Goal: Navigation & Orientation: Find specific page/section

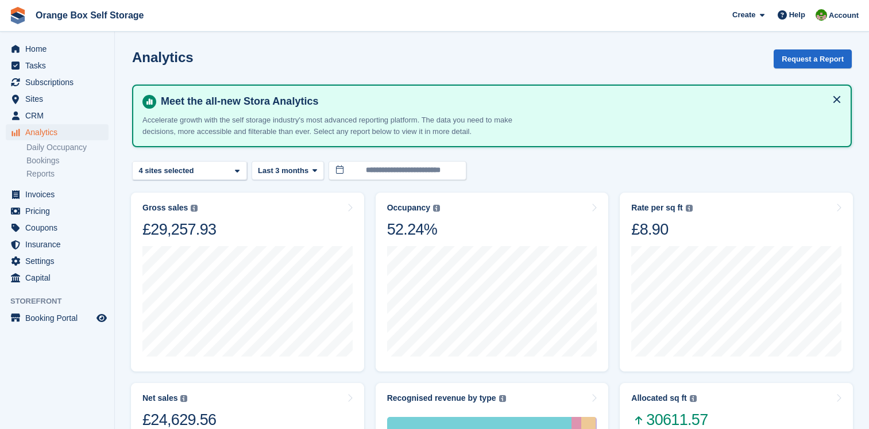
click at [33, 50] on span "Home" at bounding box center [59, 49] width 69 height 16
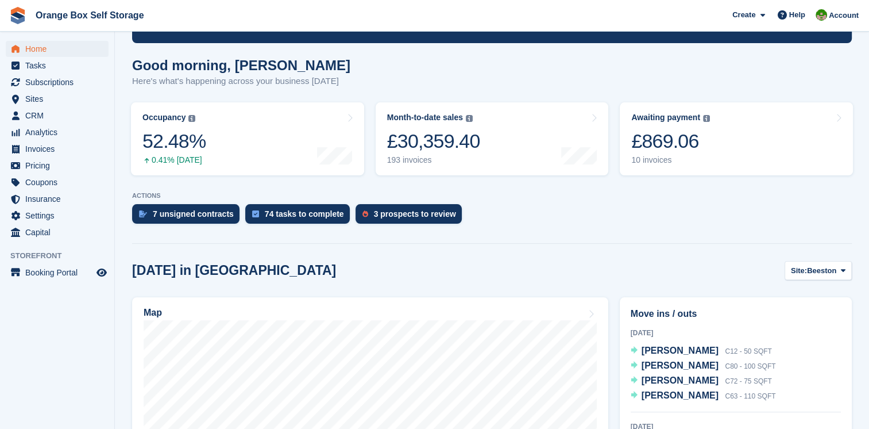
scroll to position [78, 0]
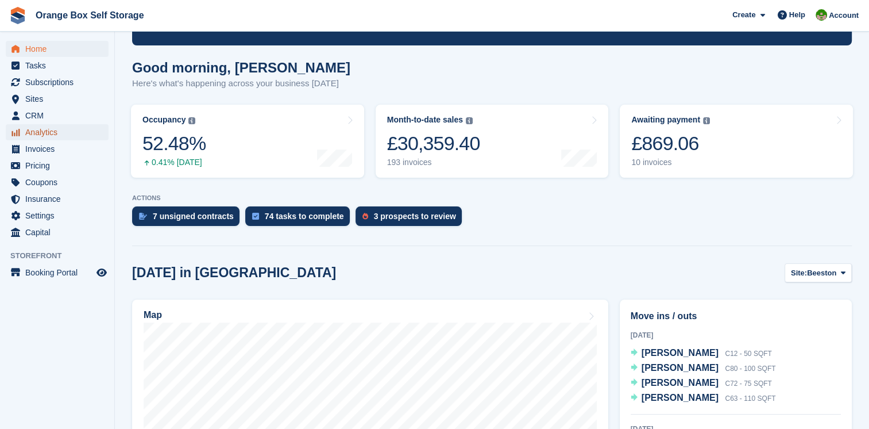
click at [44, 130] on span "Analytics" at bounding box center [59, 132] width 69 height 16
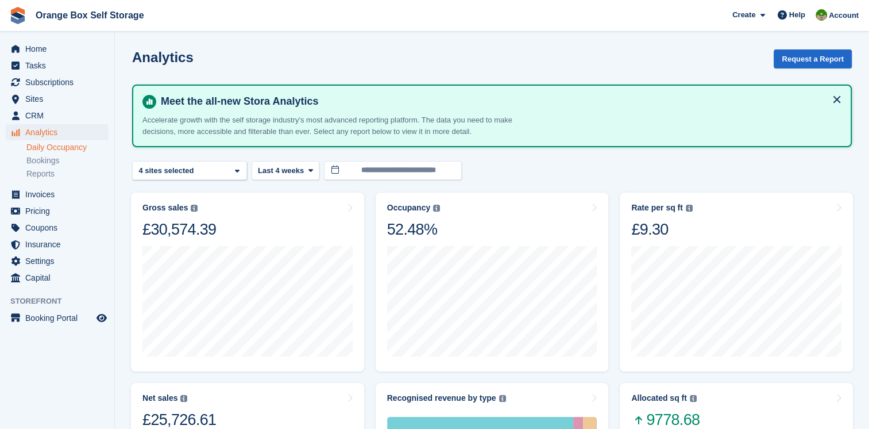
click at [62, 149] on link "Daily Occupancy" at bounding box center [67, 147] width 82 height 11
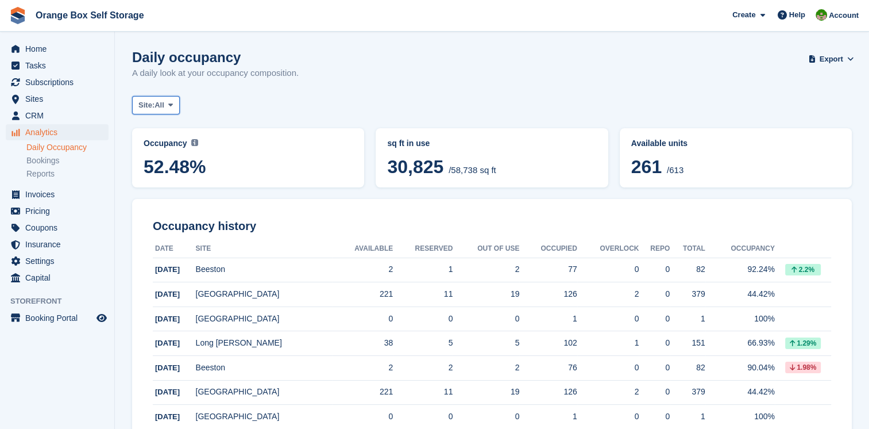
click at [169, 105] on icon at bounding box center [170, 104] width 5 height 7
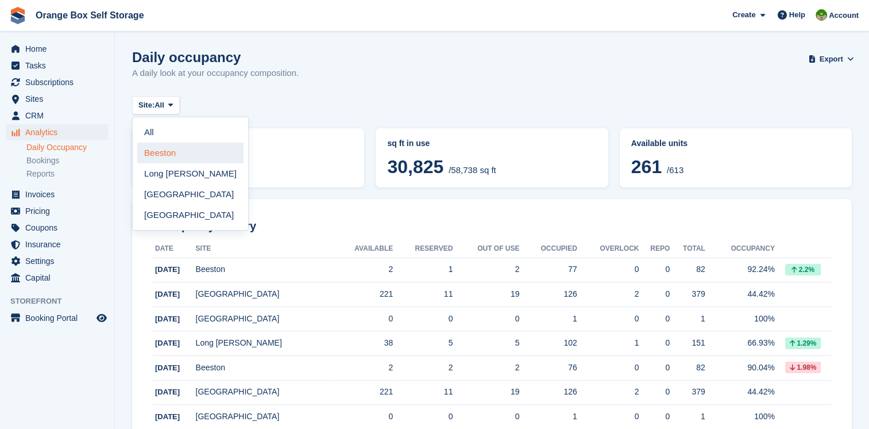
click at [178, 150] on link "Beeston" at bounding box center [190, 152] width 106 height 21
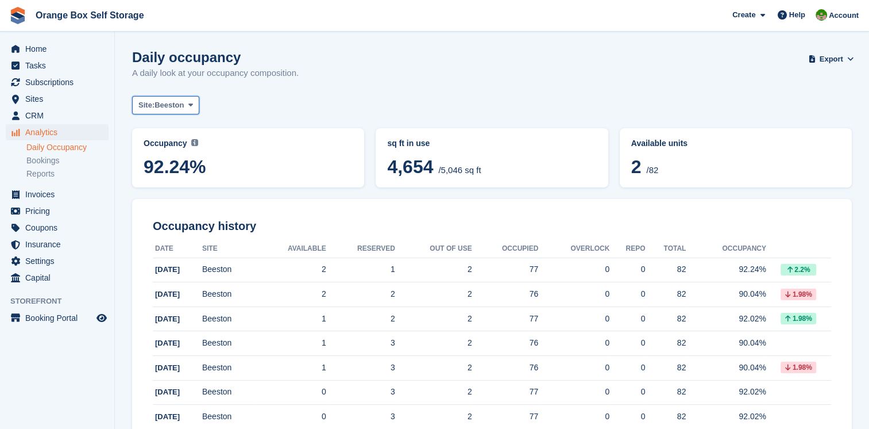
click at [186, 105] on span at bounding box center [190, 105] width 9 height 9
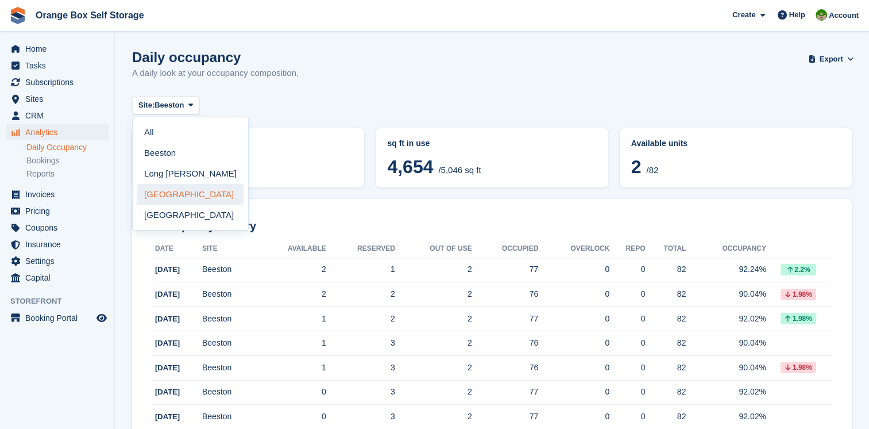
click at [161, 190] on link "[GEOGRAPHIC_DATA]" at bounding box center [190, 194] width 106 height 21
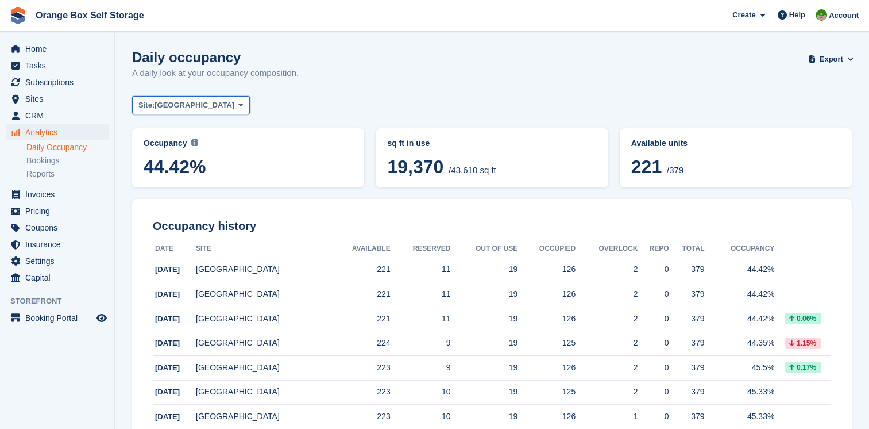
click at [238, 105] on icon at bounding box center [240, 104] width 5 height 7
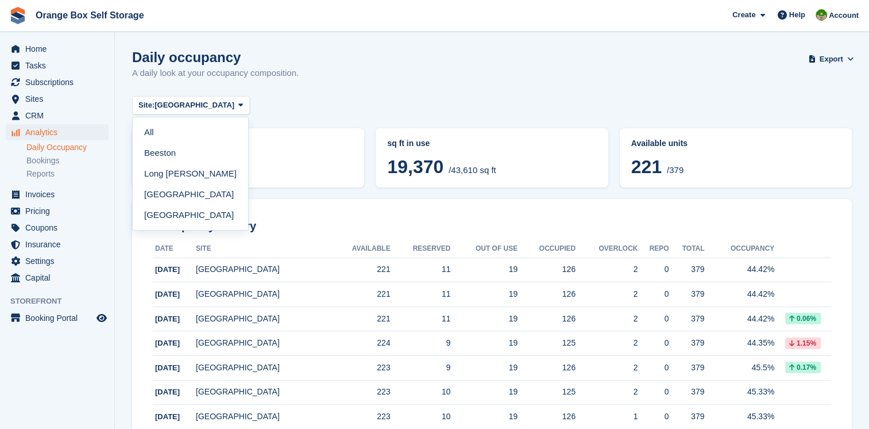
click at [163, 169] on link "Long [PERSON_NAME]" at bounding box center [190, 173] width 106 height 21
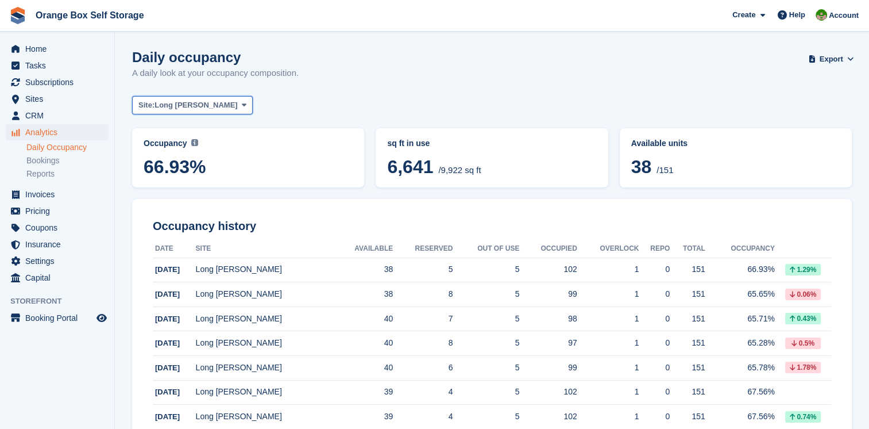
click at [203, 110] on button "Site: Long Eaton" at bounding box center [192, 105] width 121 height 19
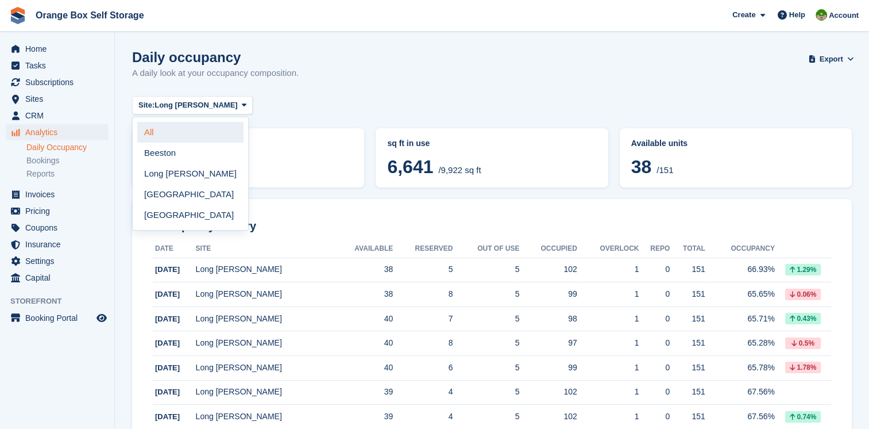
click at [179, 129] on link "All" at bounding box center [190, 132] width 106 height 21
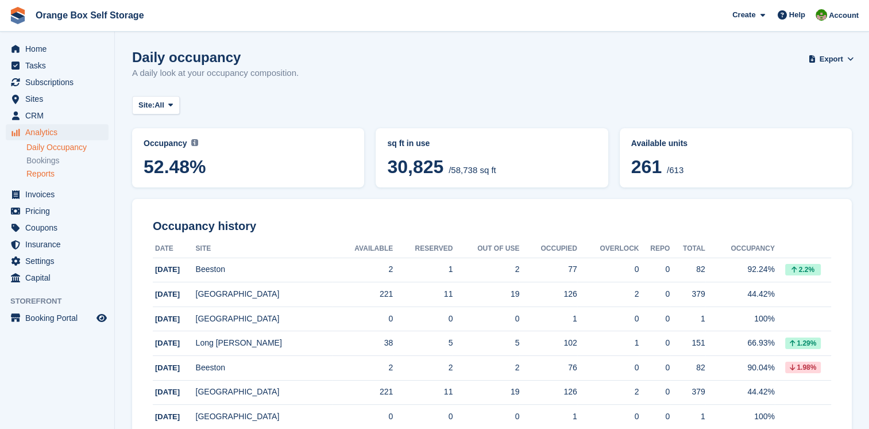
click at [36, 174] on link "Reports" at bounding box center [67, 173] width 82 height 11
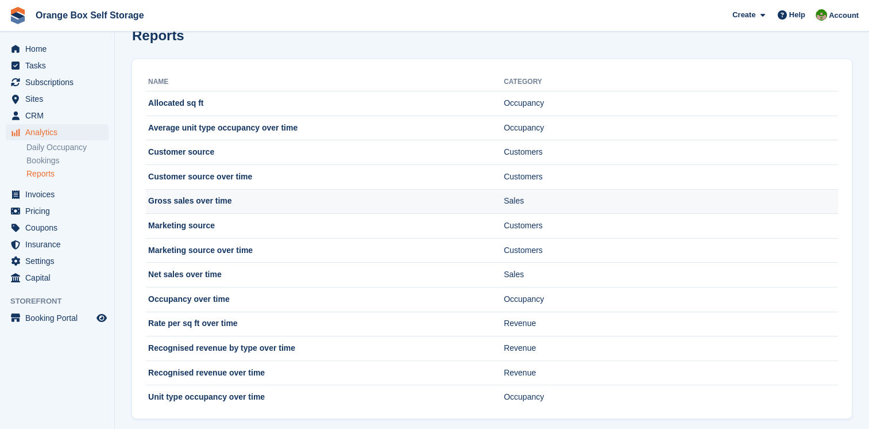
scroll to position [34, 0]
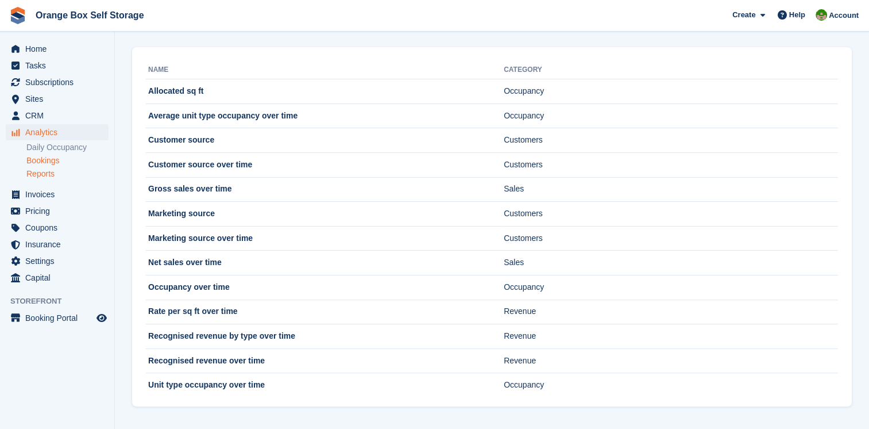
click at [48, 160] on link "Bookings" at bounding box center [67, 160] width 82 height 11
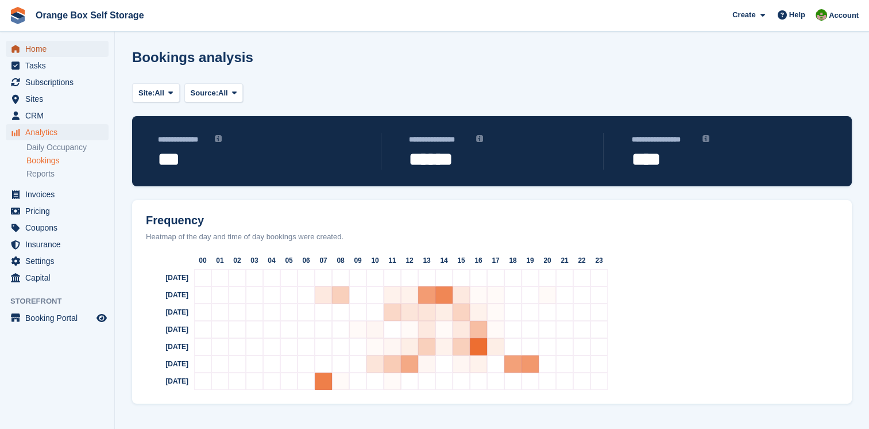
click at [34, 48] on span "Home" at bounding box center [59, 49] width 69 height 16
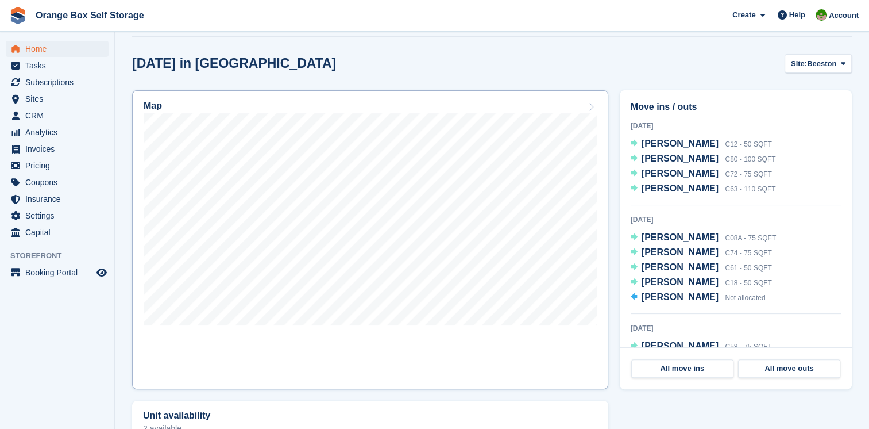
scroll to position [57, 0]
